Goal: Information Seeking & Learning: Learn about a topic

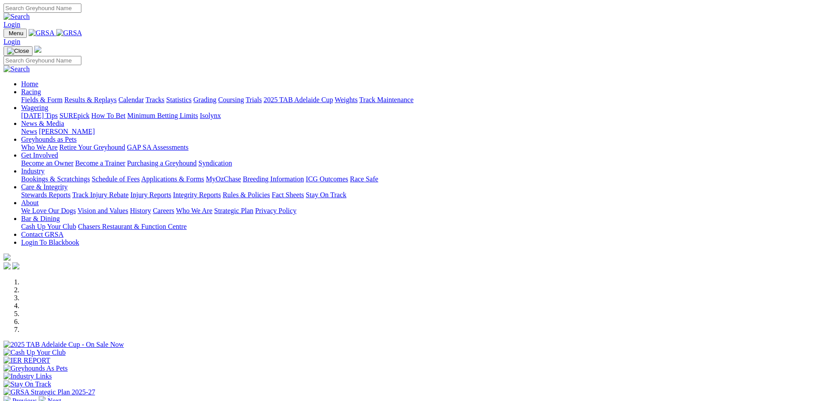
click at [90, 175] on link "Bookings & Scratchings" at bounding box center [55, 178] width 69 height 7
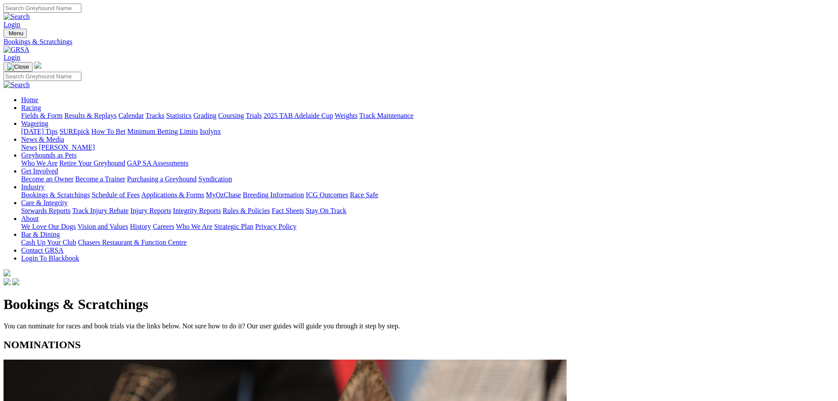
click at [144, 112] on link "Calendar" at bounding box center [130, 115] width 25 height 7
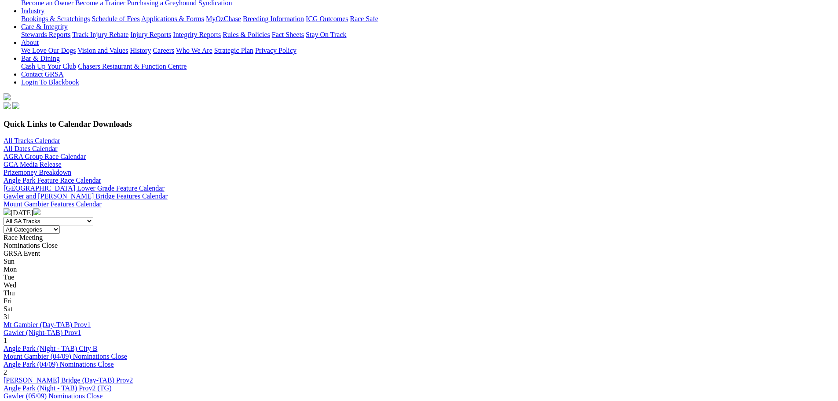
scroll to position [220, 0]
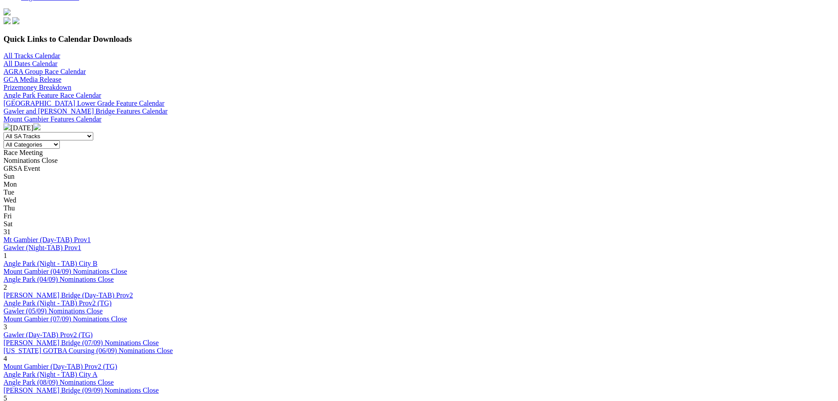
scroll to position [264, 0]
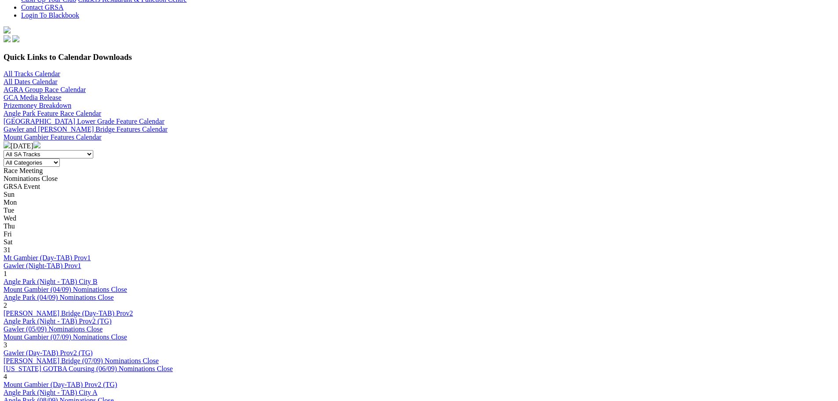
scroll to position [308, 0]
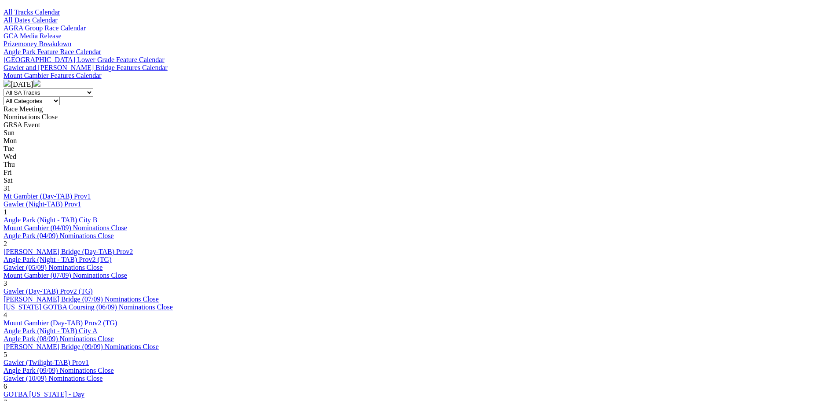
scroll to position [308, 0]
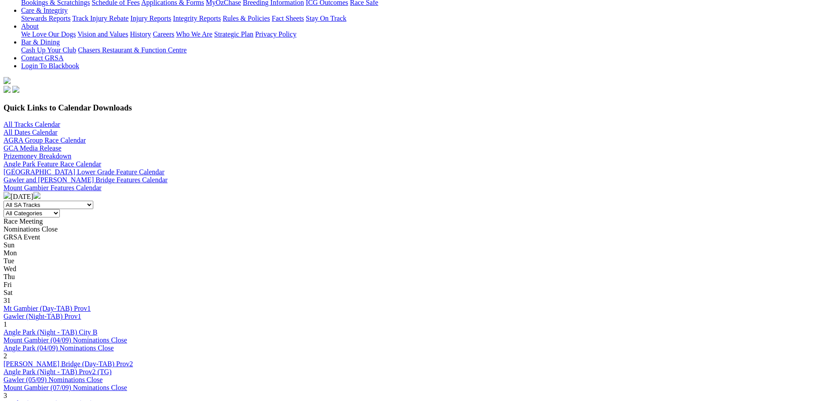
scroll to position [220, 0]
